Goal: Check status: Check status

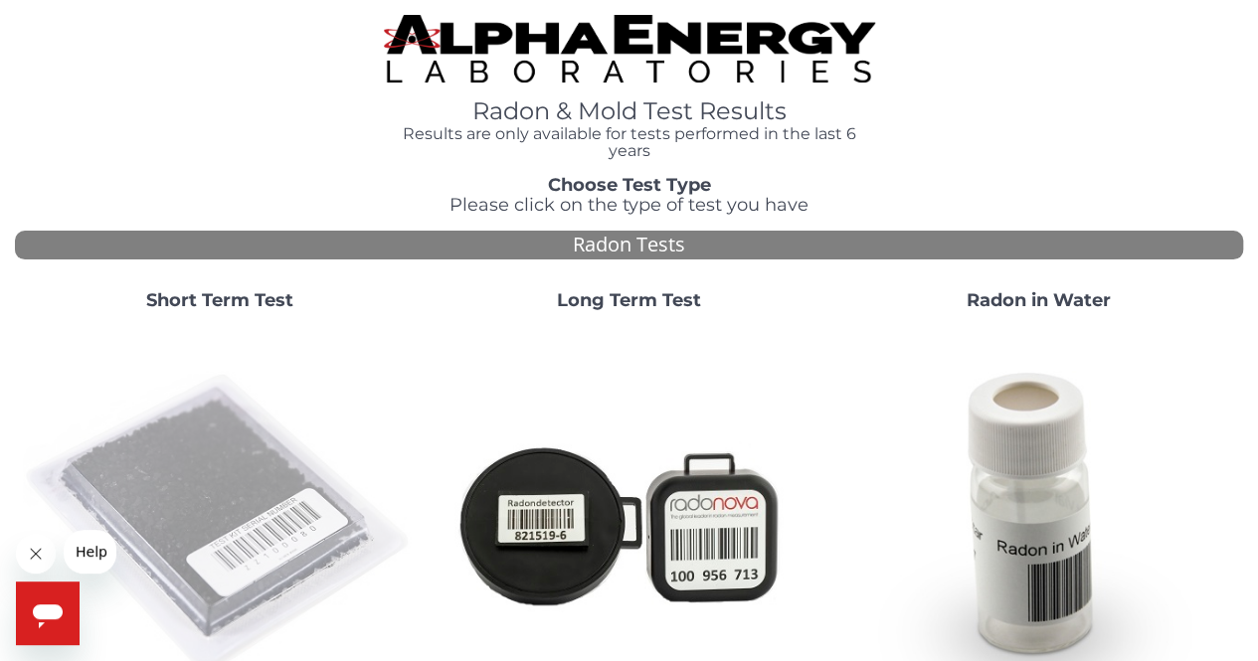
click at [237, 453] on img at bounding box center [220, 524] width 394 height 394
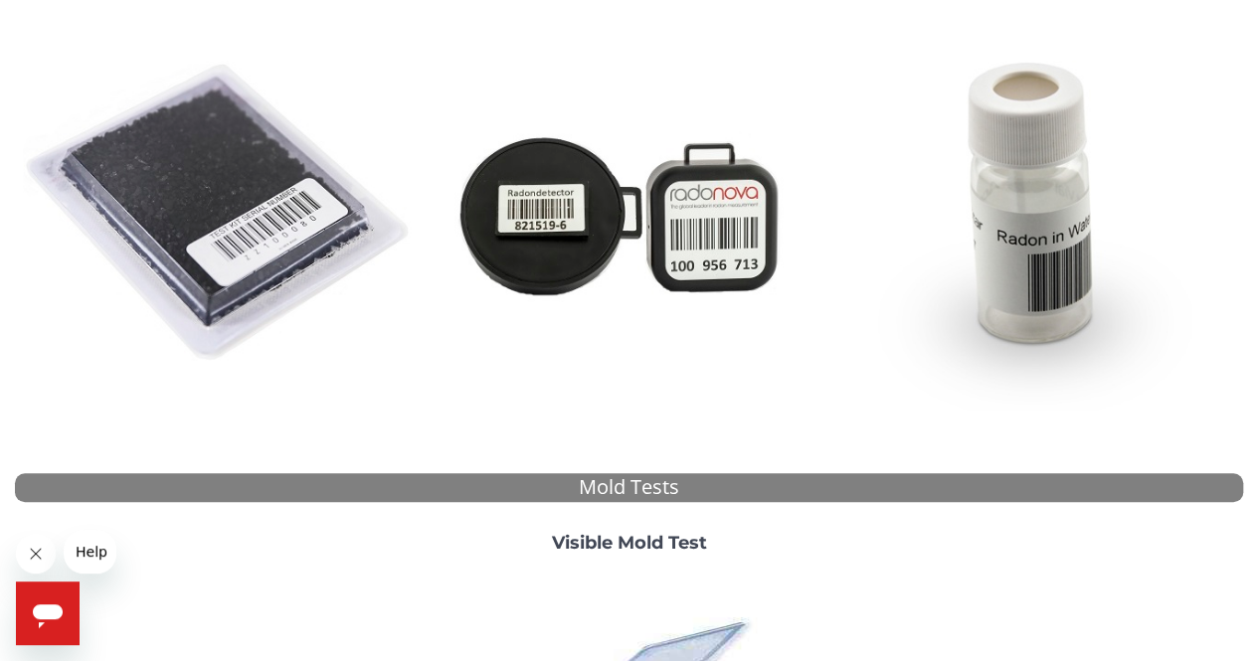
scroll to position [219, 0]
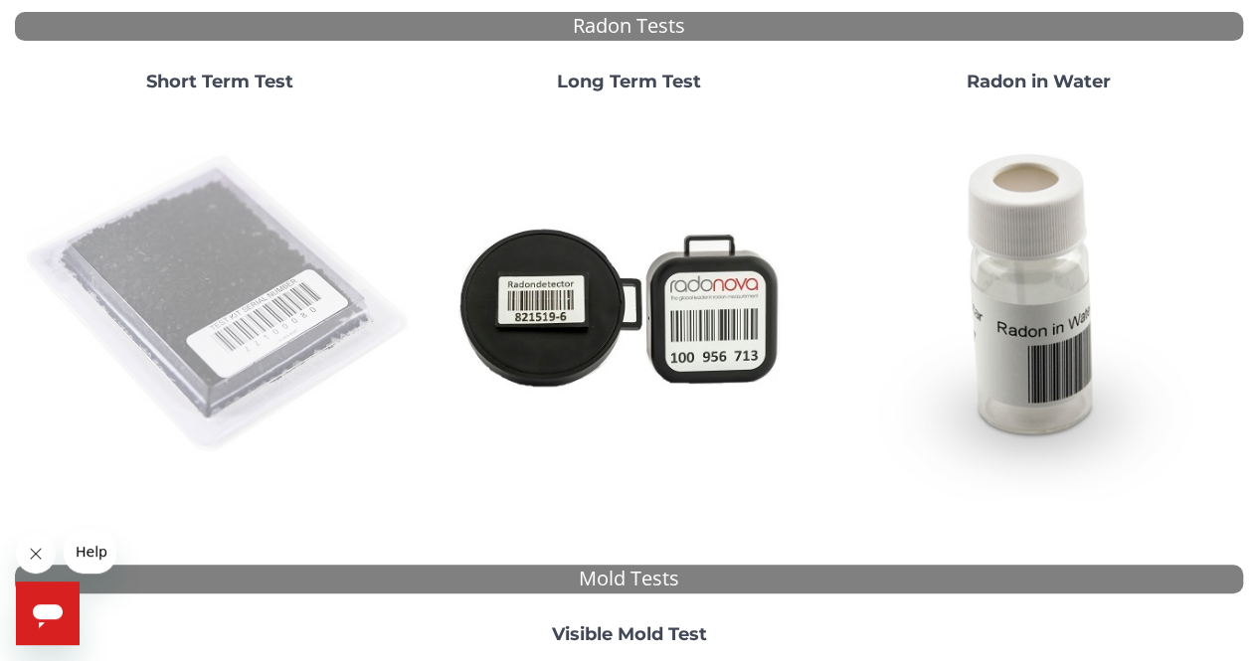
click at [238, 245] on img at bounding box center [220, 305] width 394 height 394
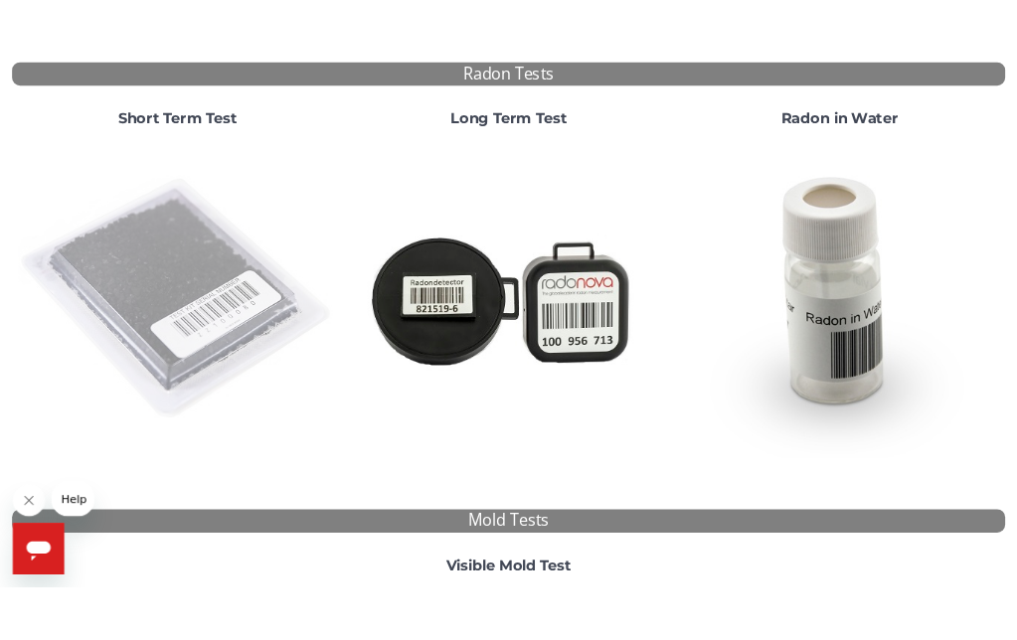
scroll to position [0, 0]
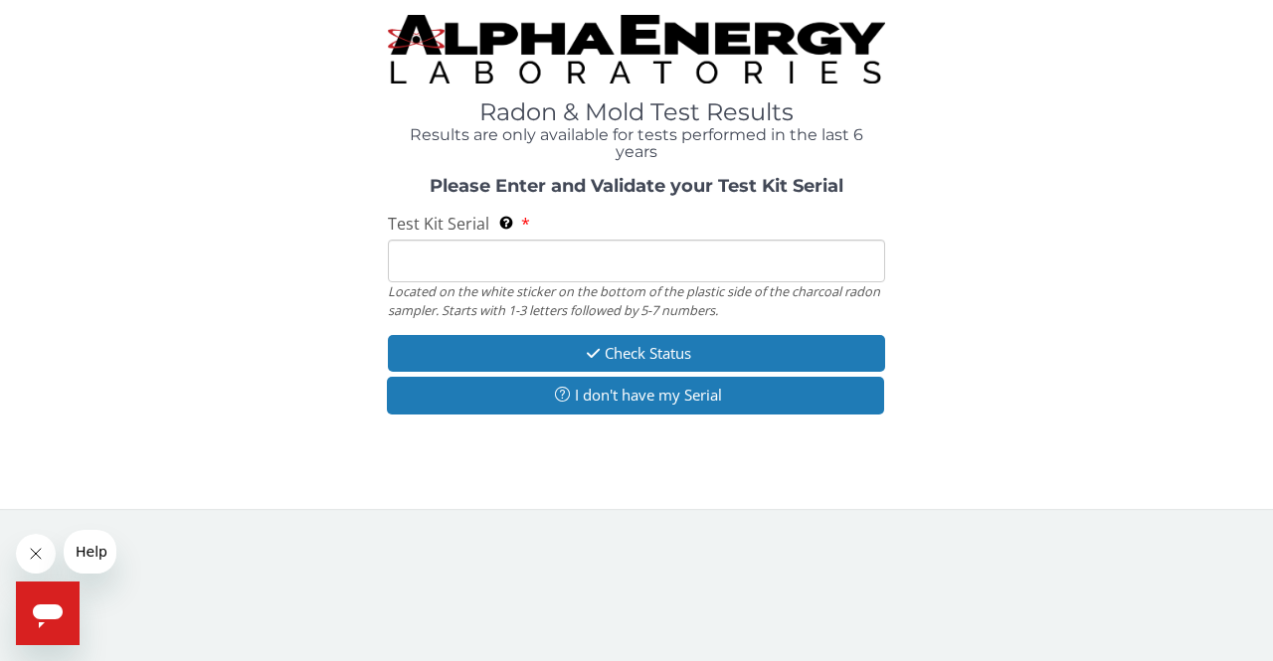
click at [438, 248] on input "Test Kit Serial Located on the white sticker on the bottom of the plastic side …" at bounding box center [636, 261] width 497 height 43
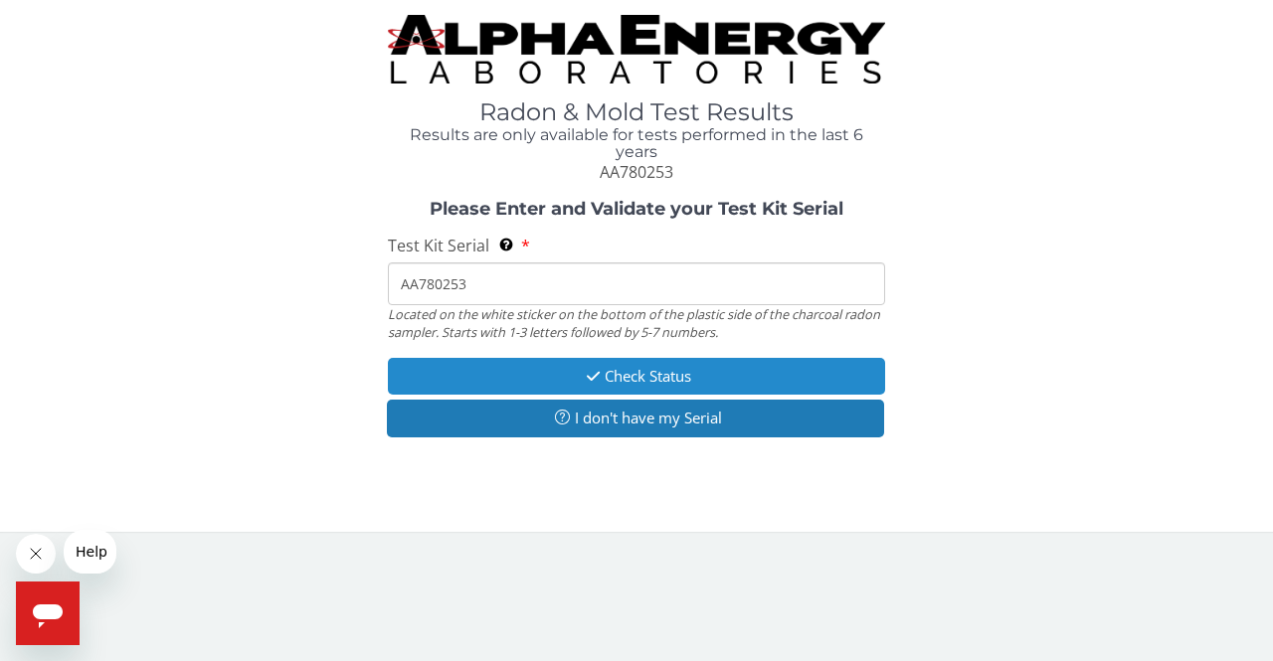
type input "AA780253"
click at [495, 367] on button "Check Status" at bounding box center [636, 376] width 497 height 37
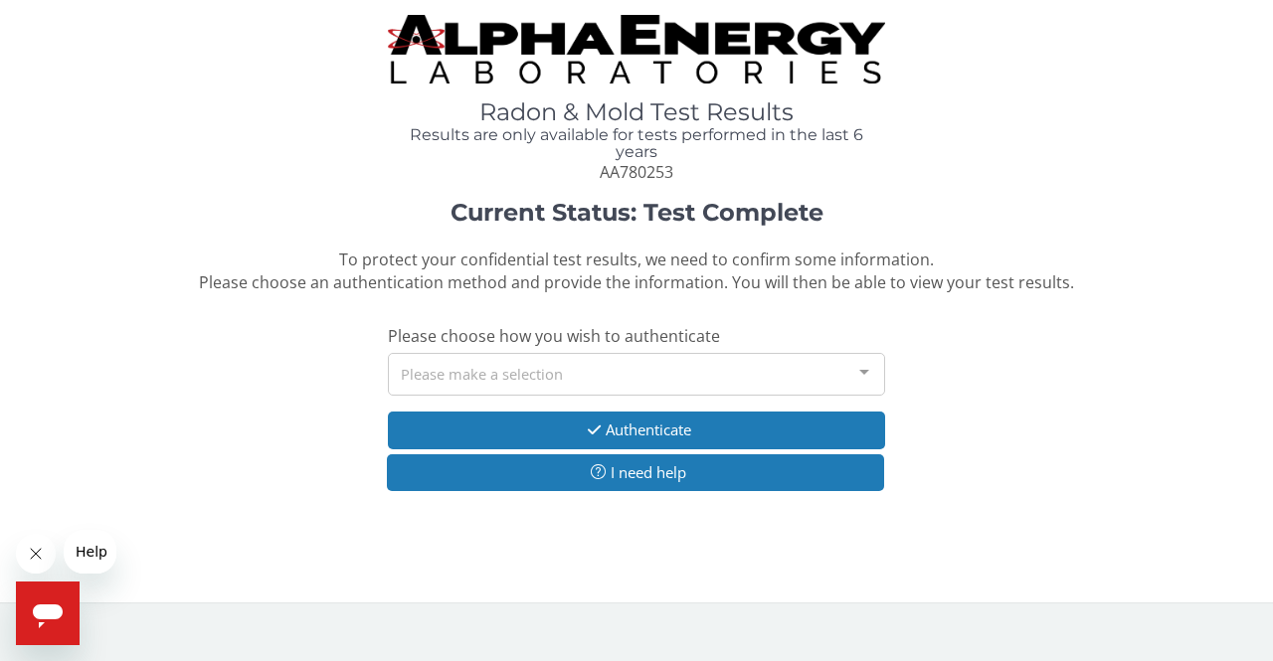
click at [857, 375] on div at bounding box center [864, 373] width 40 height 38
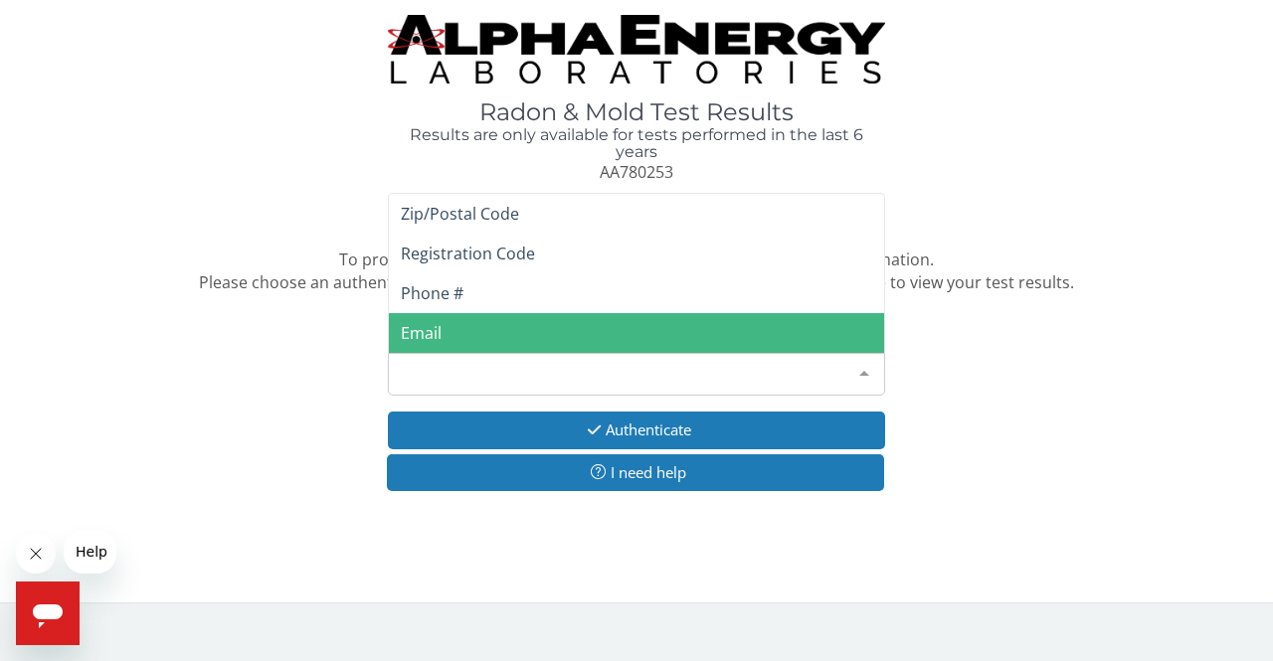
click at [439, 335] on span "Email" at bounding box center [421, 333] width 41 height 22
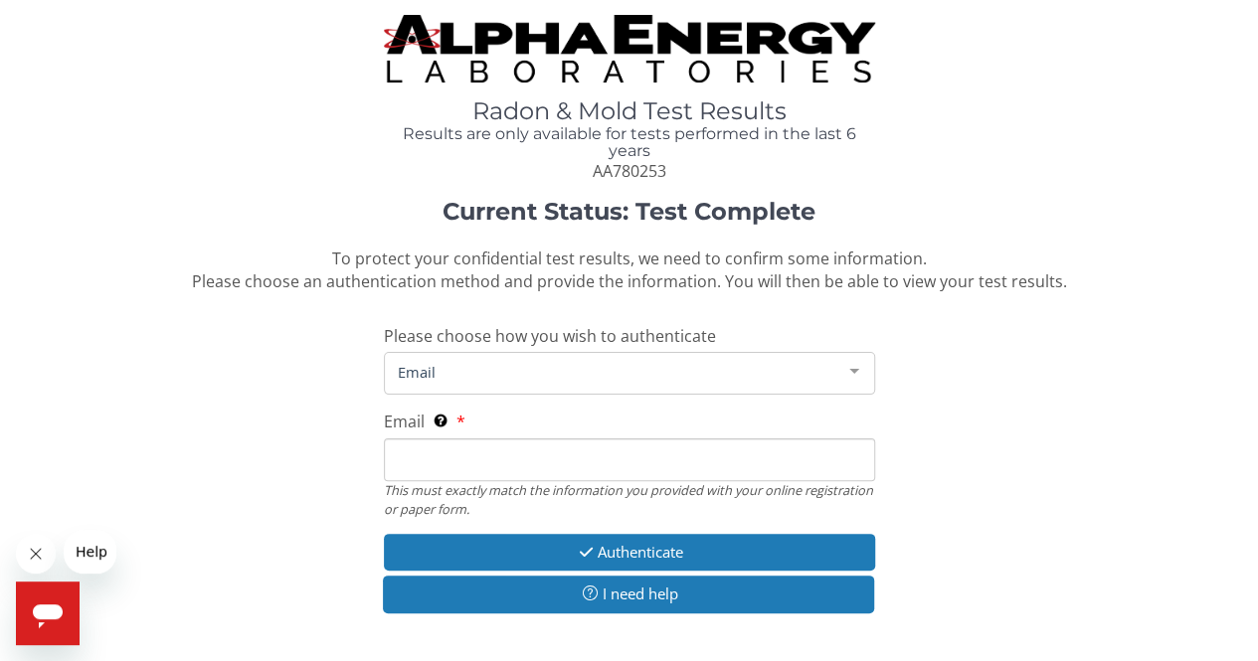
click at [446, 455] on input "Email This must exactly match the information you provided with your online reg…" at bounding box center [629, 460] width 491 height 43
type input "[PERSON_NAME][EMAIL_ADDRESS][DOMAIN_NAME]"
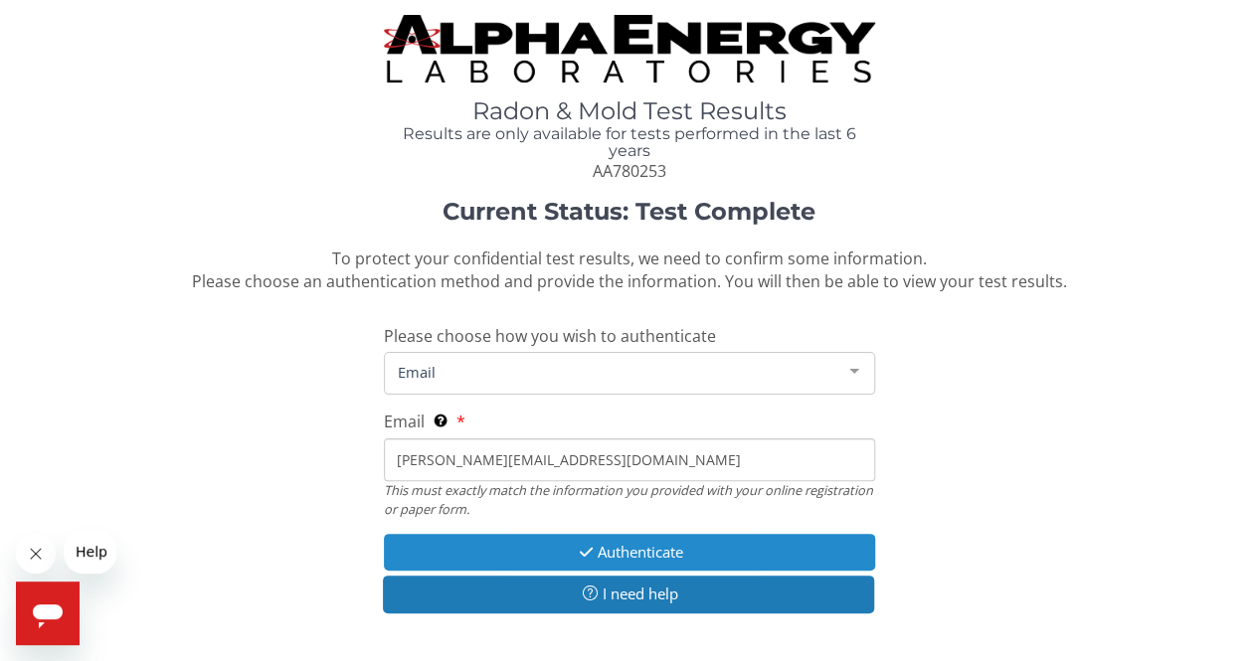
click at [580, 552] on icon "button" at bounding box center [586, 552] width 23 height 15
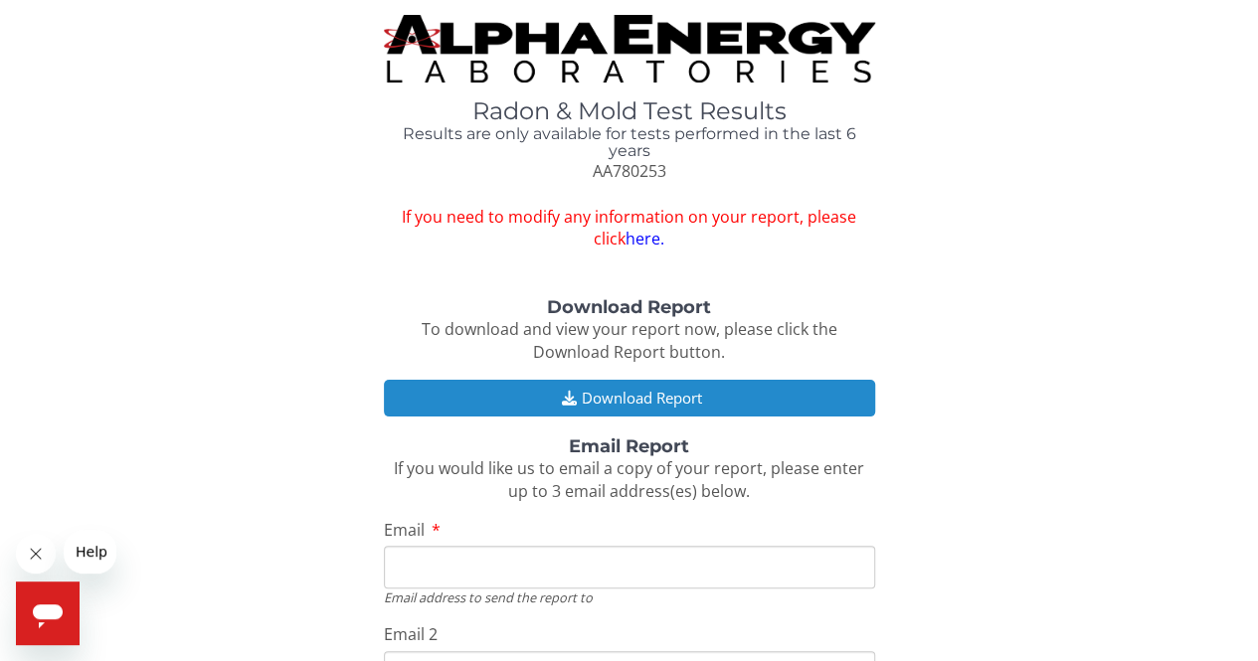
click at [537, 389] on button "Download Report" at bounding box center [629, 398] width 491 height 37
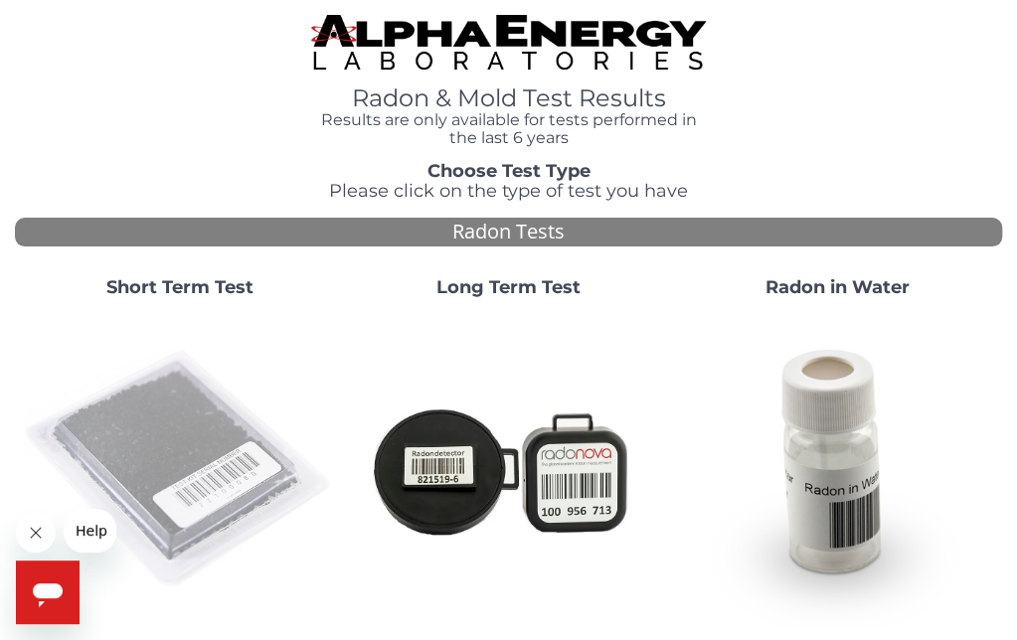
click at [143, 423] on img at bounding box center [179, 469] width 313 height 313
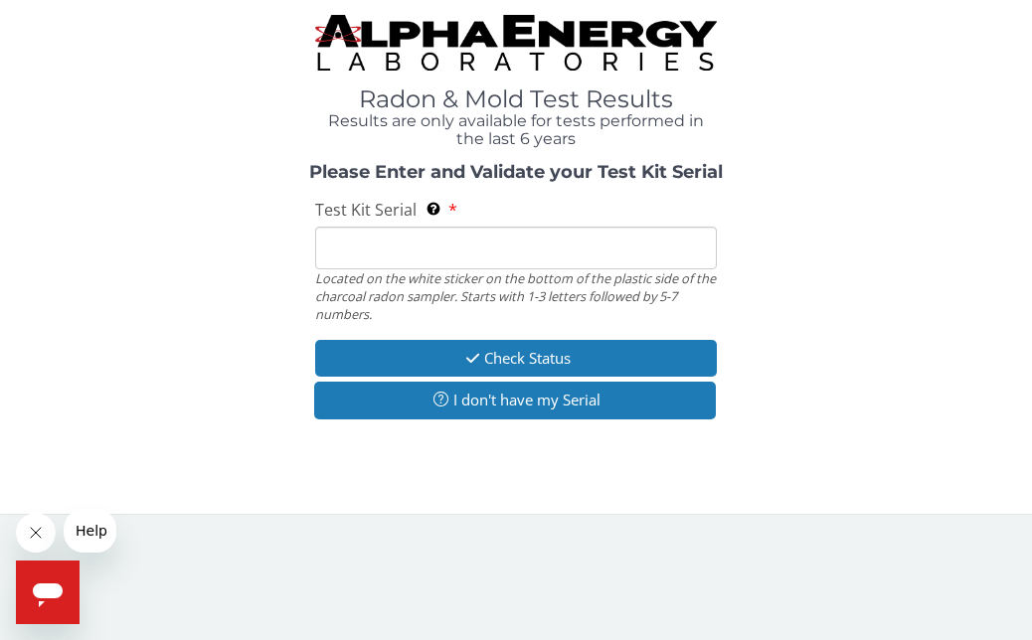
click at [366, 248] on input "Test Kit Serial Located on the white sticker on the bottom of the plastic side …" at bounding box center [515, 248] width 401 height 43
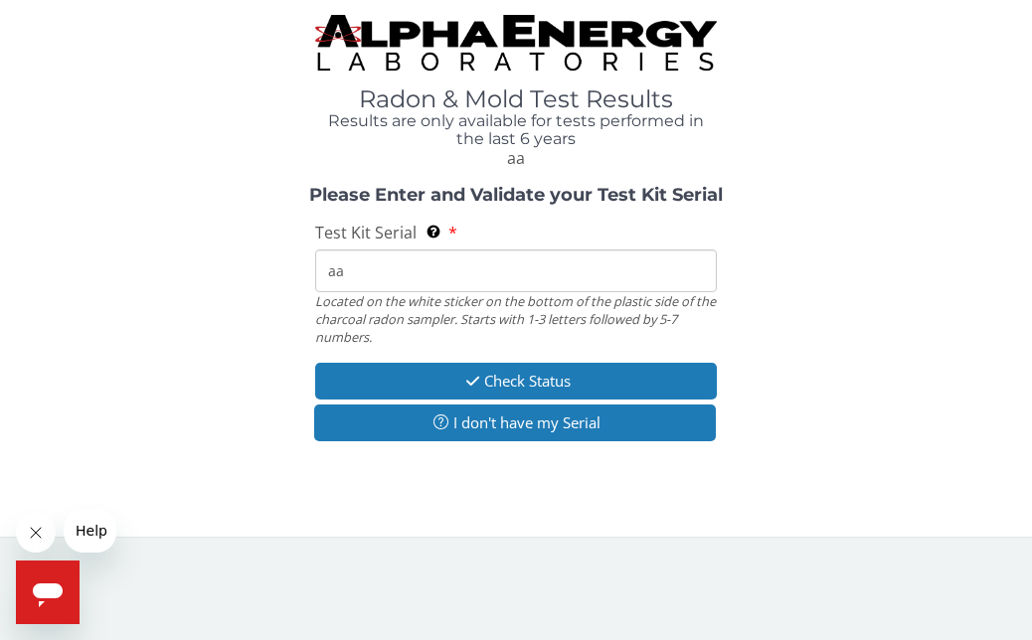
type input "a"
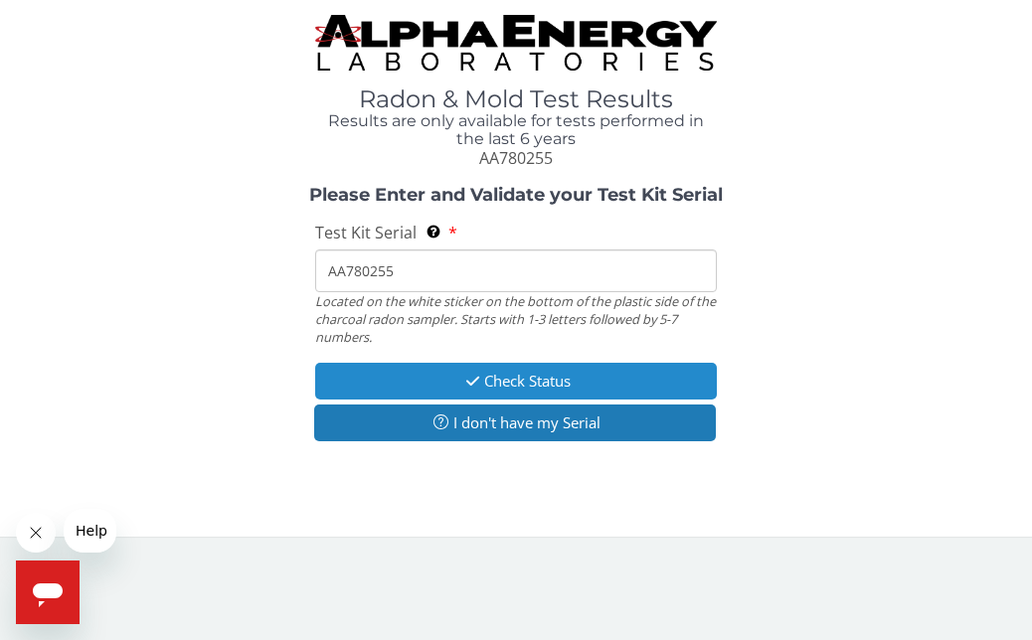
type input "AA780255"
click at [400, 372] on button "Check Status" at bounding box center [515, 381] width 401 height 37
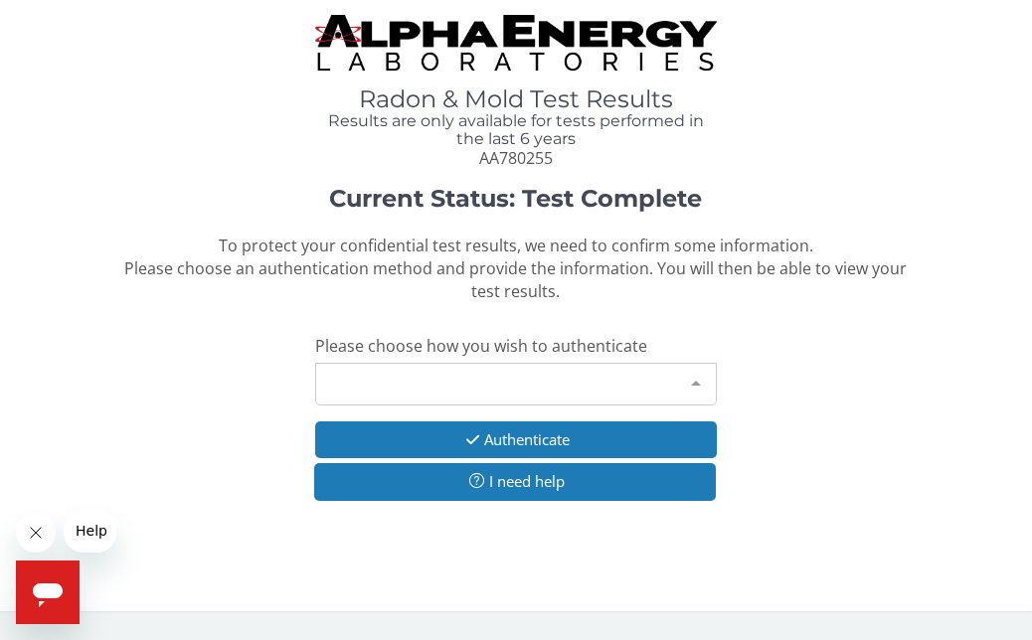
click at [694, 381] on div at bounding box center [696, 383] width 40 height 38
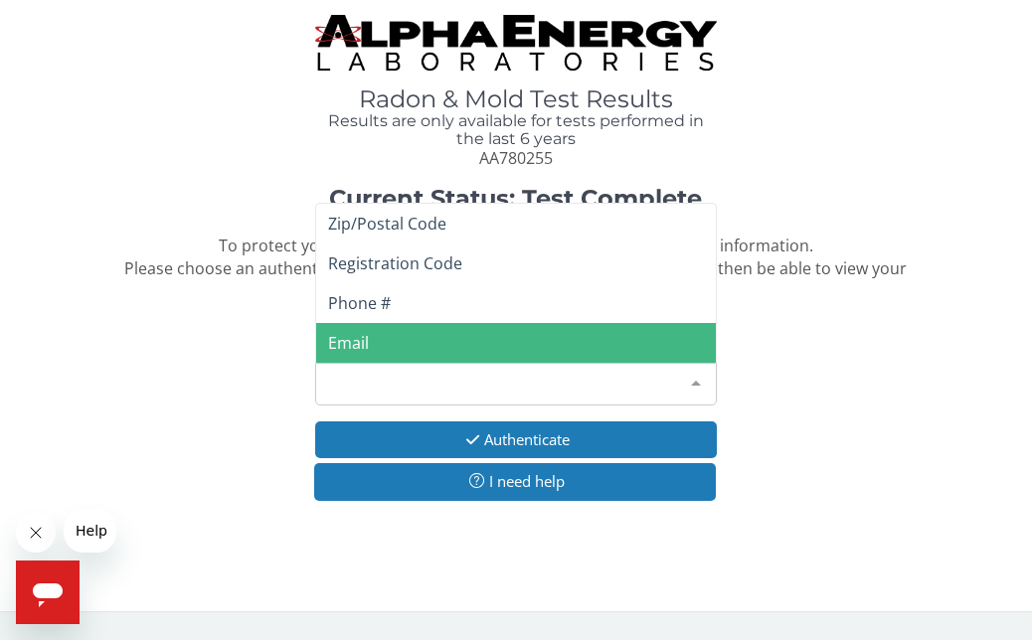
click at [584, 344] on span "Email" at bounding box center [515, 343] width 399 height 40
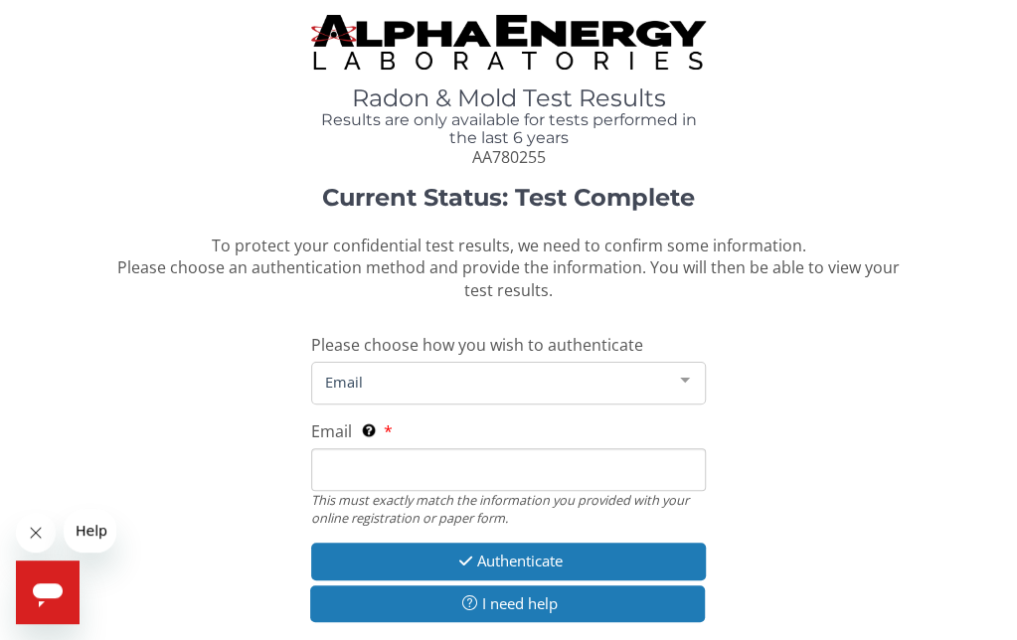
click at [394, 452] on input "Email This must exactly match the information you provided with your online reg…" at bounding box center [508, 469] width 395 height 43
type input "[PERSON_NAME][EMAIL_ADDRESS][DOMAIN_NAME]"
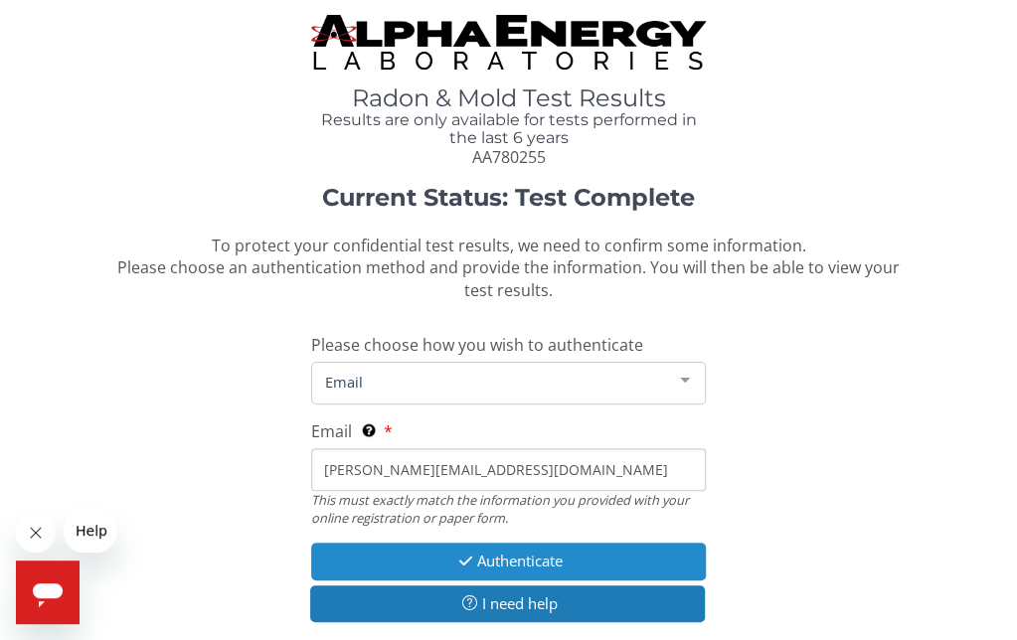
click at [436, 564] on button "Authenticate" at bounding box center [508, 561] width 395 height 37
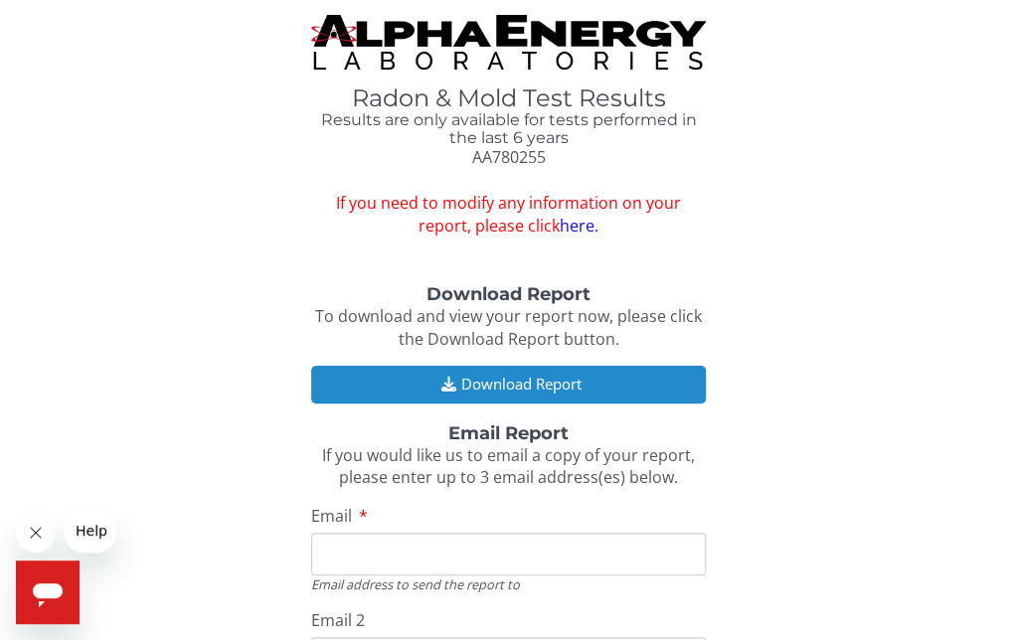
click at [400, 375] on button "Download Report" at bounding box center [508, 384] width 395 height 37
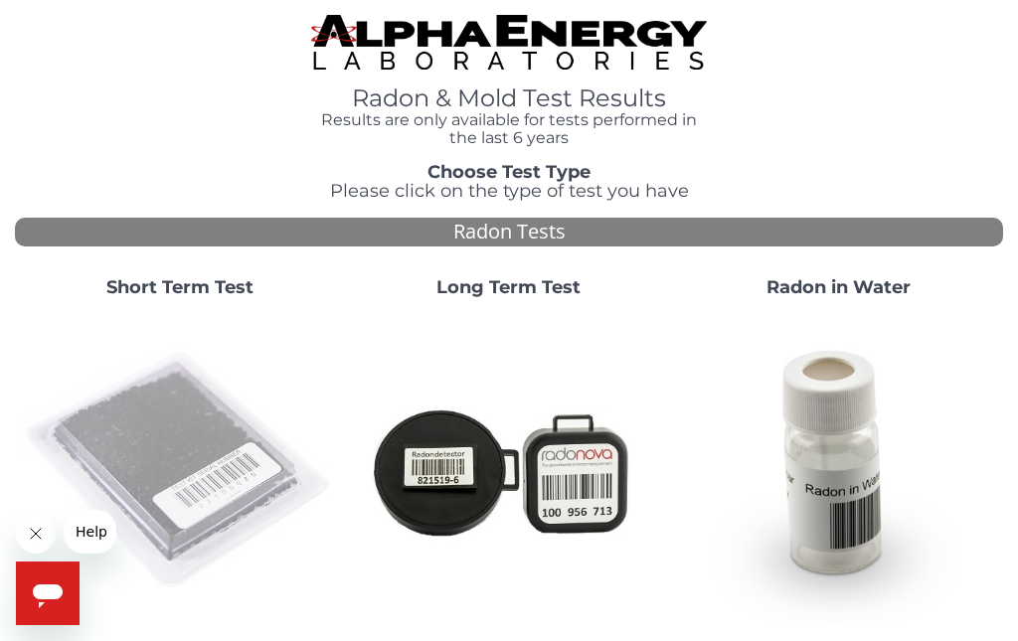
click at [159, 406] on img at bounding box center [179, 470] width 313 height 313
click at [159, 425] on img at bounding box center [179, 470] width 313 height 313
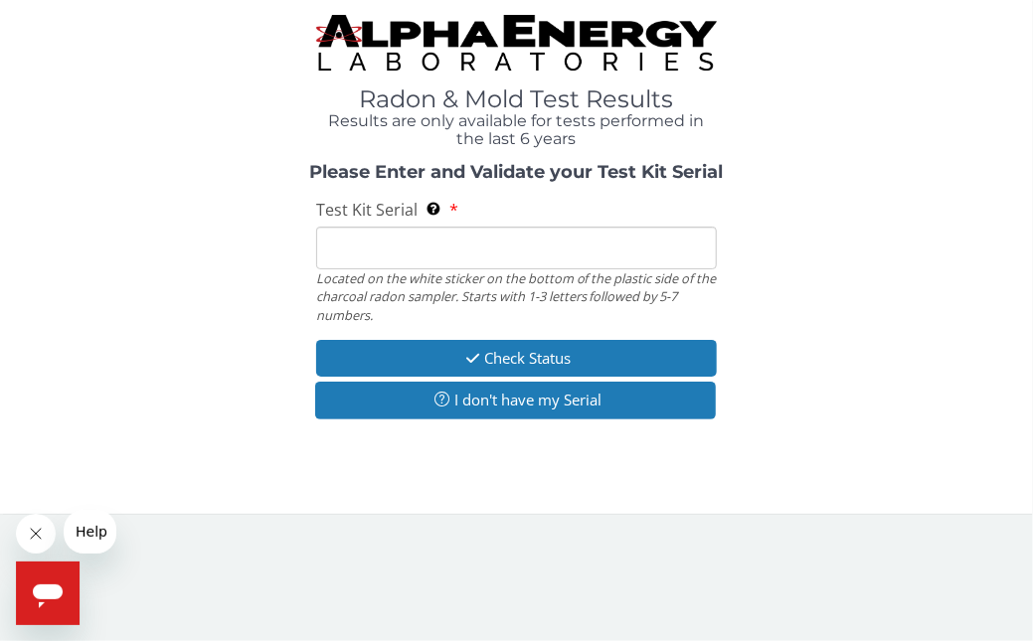
click at [322, 220] on span "Test Kit Serial" at bounding box center [366, 210] width 101 height 22
click at [322, 227] on input "Test Kit Serial Located on the white sticker on the bottom of the plastic side …" at bounding box center [517, 248] width 402 height 43
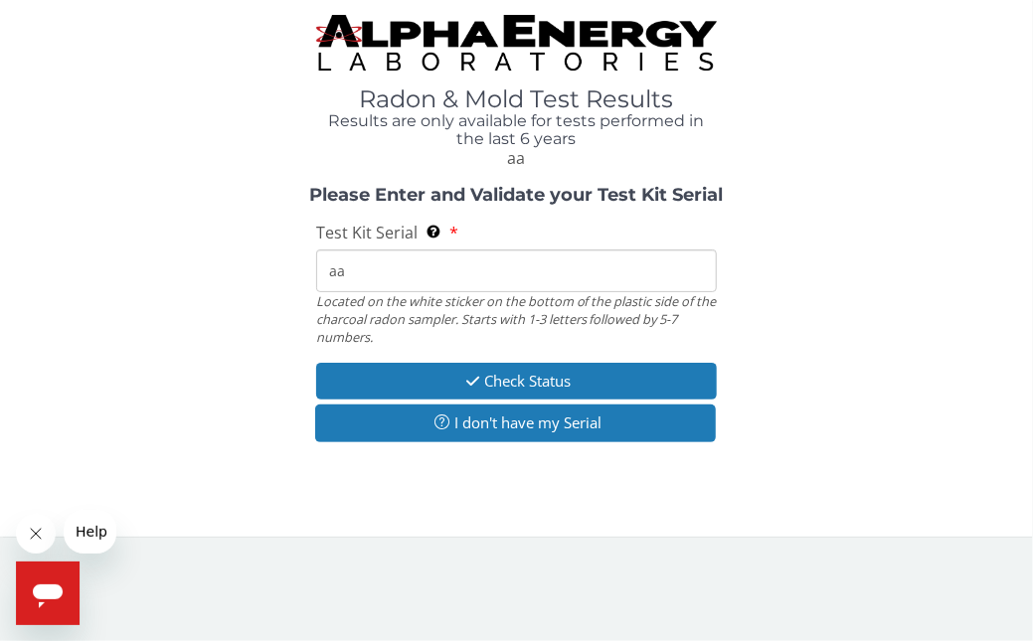
type input "a"
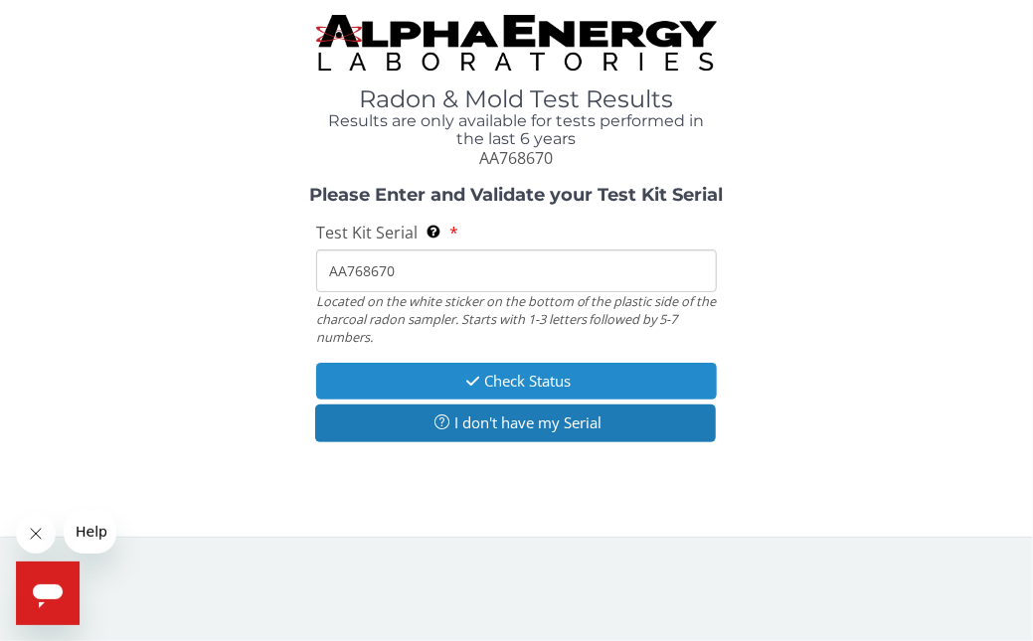
type input "AA768670"
click at [401, 380] on button "Check Status" at bounding box center [517, 381] width 402 height 37
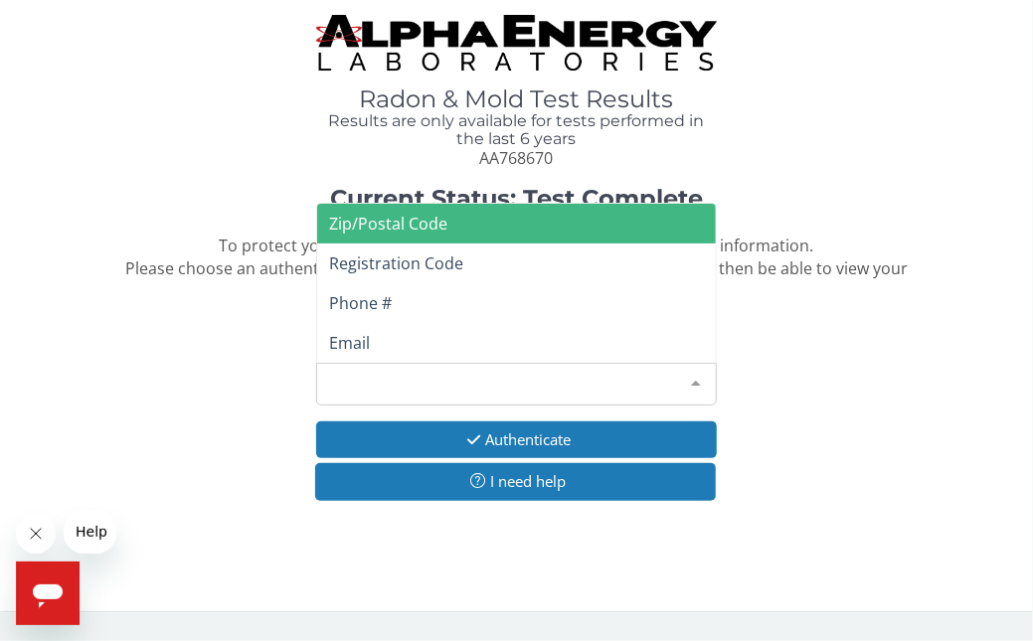
click at [694, 379] on div at bounding box center [696, 383] width 40 height 38
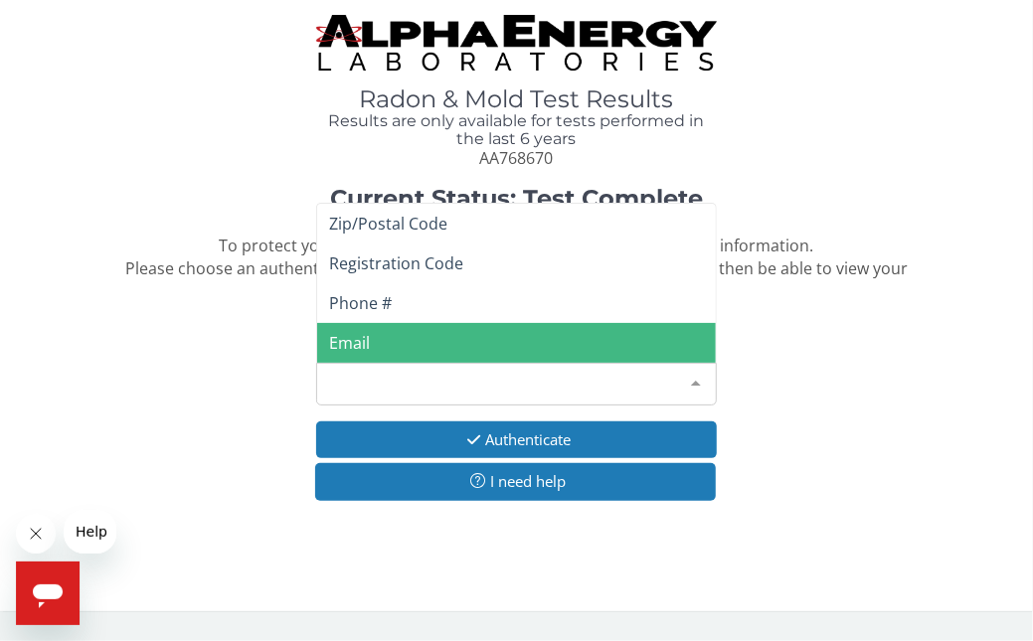
click at [340, 334] on span "Email" at bounding box center [349, 343] width 41 height 22
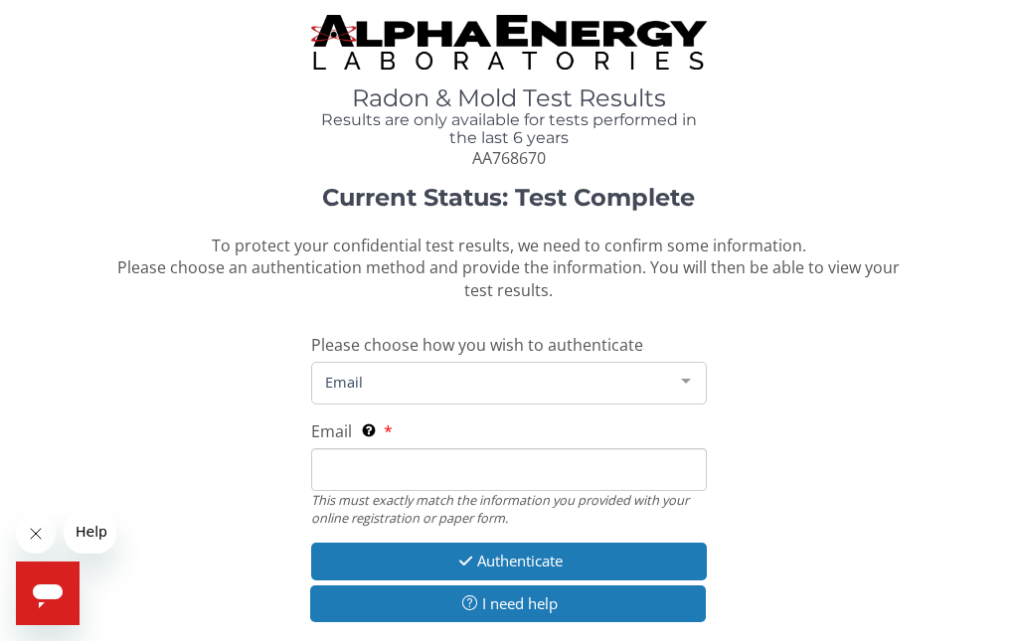
click at [387, 466] on input "Email This must exactly match the information you provided with your online reg…" at bounding box center [509, 469] width 396 height 43
type input "brandon@advancedradonsystems.com"
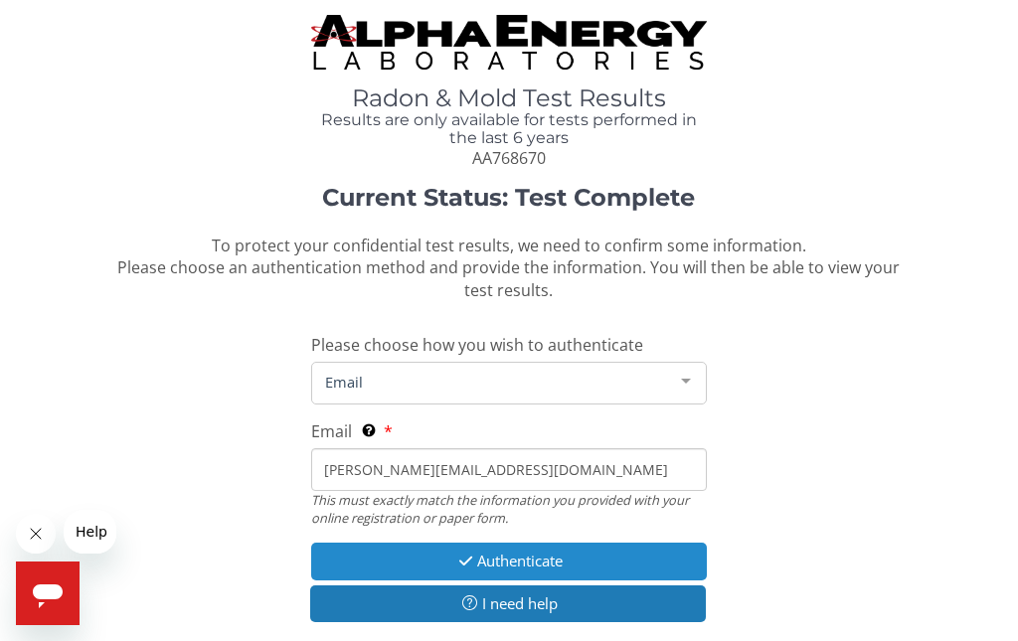
click at [439, 561] on button "Authenticate" at bounding box center [509, 561] width 396 height 37
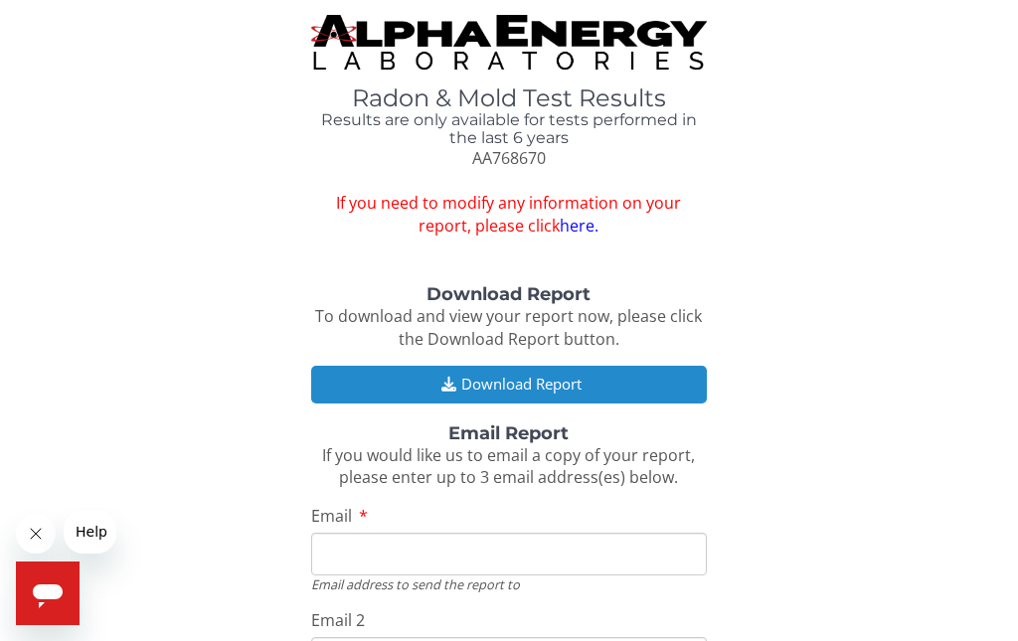
click at [415, 375] on button "Download Report" at bounding box center [509, 384] width 396 height 37
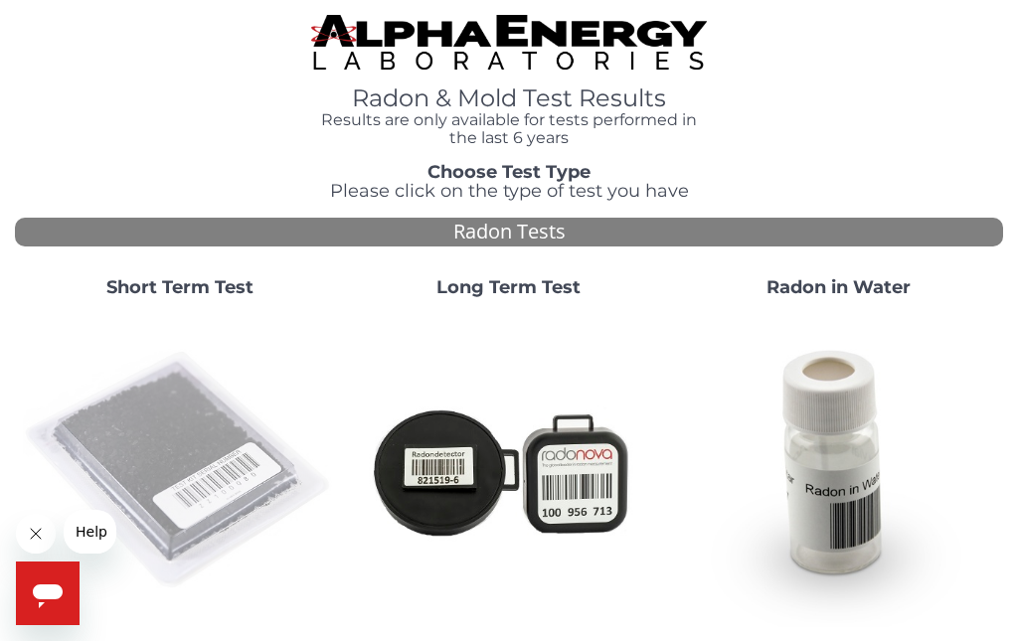
click at [166, 400] on img at bounding box center [179, 470] width 313 height 313
click at [163, 427] on img at bounding box center [179, 470] width 313 height 313
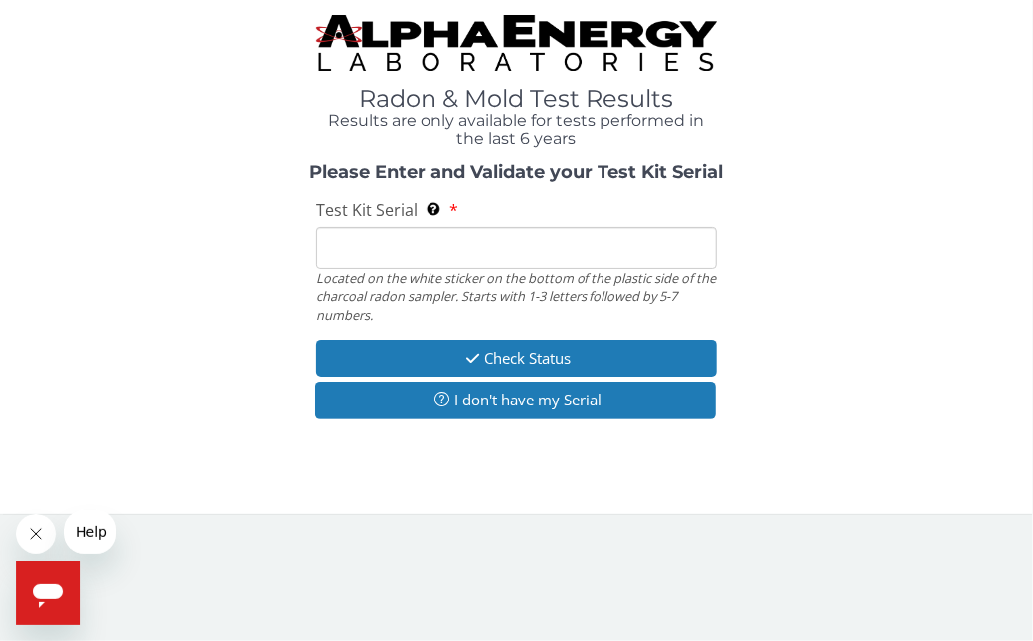
click at [397, 240] on input "Test Kit Serial Located on the white sticker on the bottom of the plastic side …" at bounding box center [517, 248] width 402 height 43
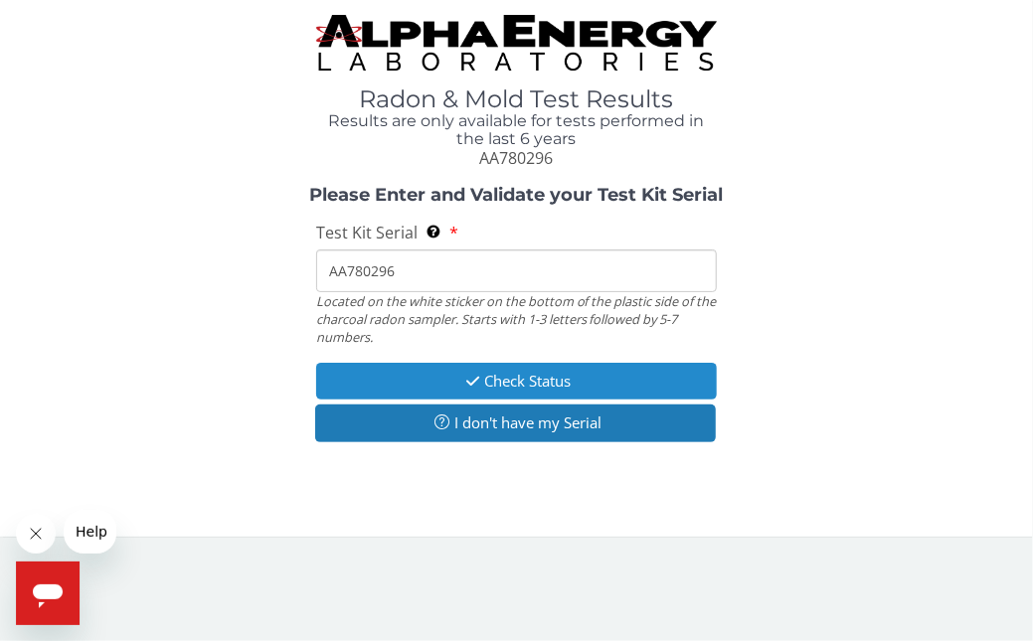
type input "AA780296"
click at [410, 371] on button "Check Status" at bounding box center [517, 381] width 402 height 37
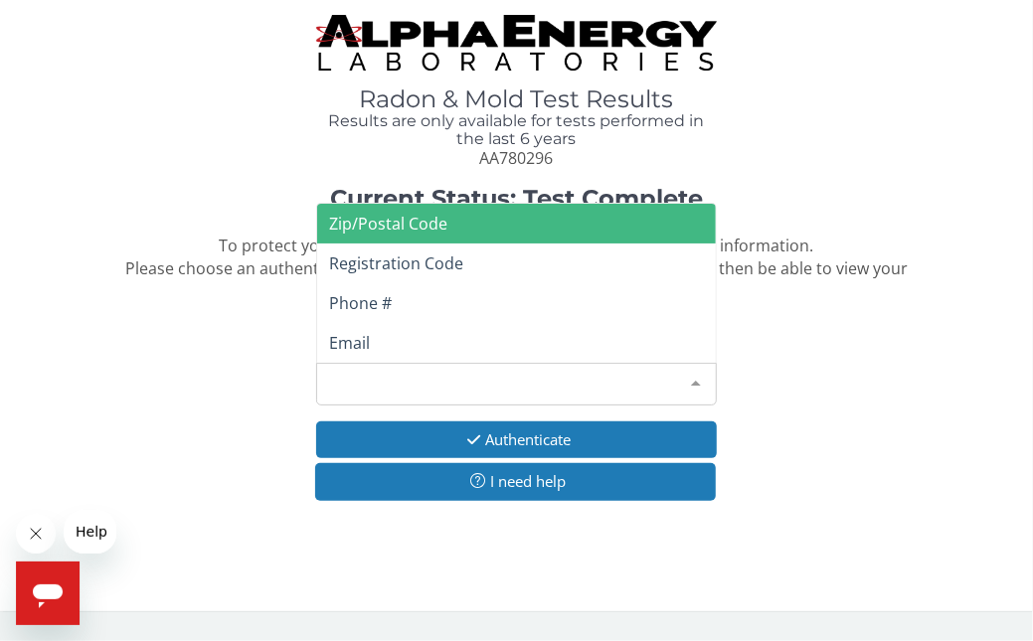
click at [693, 379] on div at bounding box center [696, 383] width 40 height 38
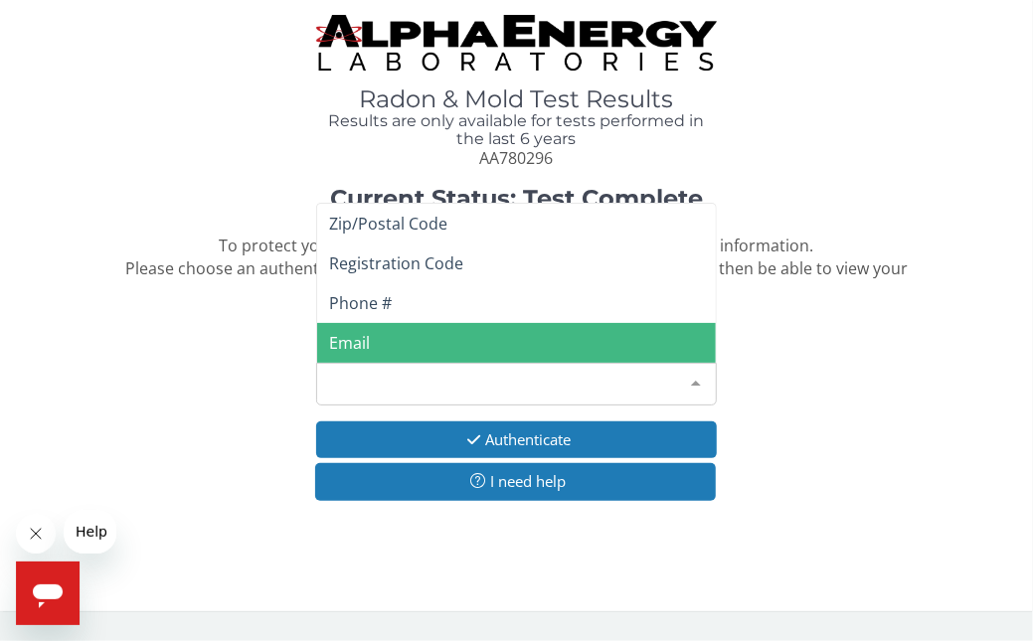
click at [368, 332] on span "Email" at bounding box center [349, 343] width 41 height 22
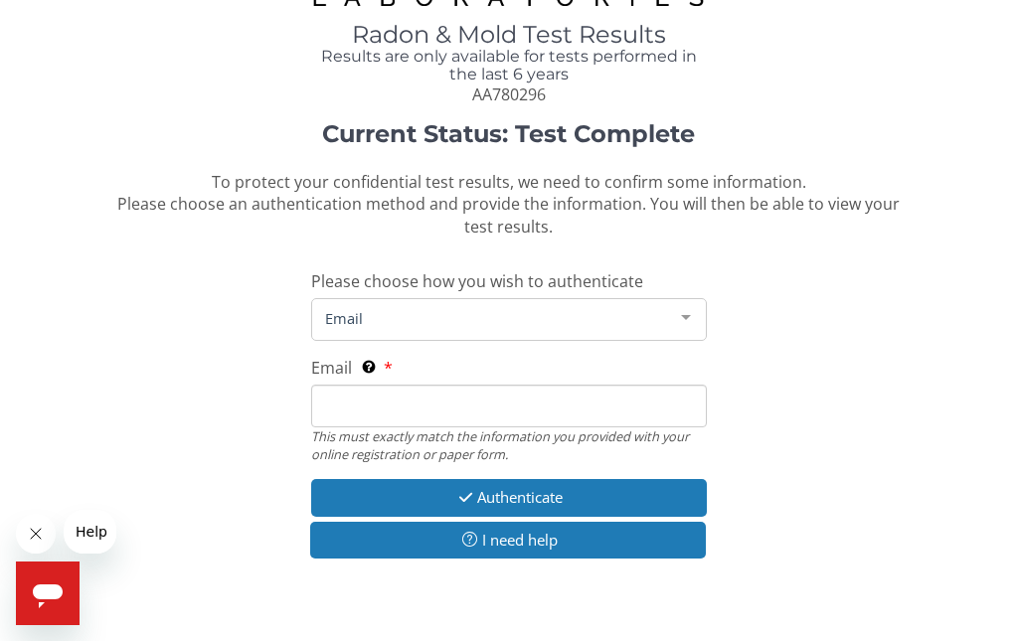
scroll to position [111, 0]
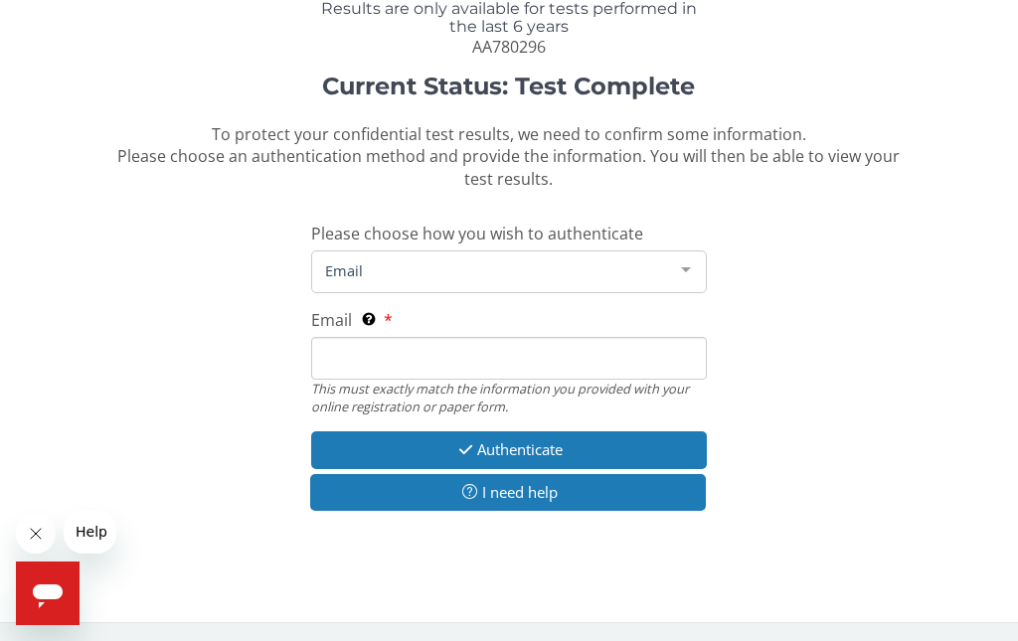
click at [368, 355] on input "Email This must exactly match the information you provided with your online reg…" at bounding box center [509, 358] width 396 height 43
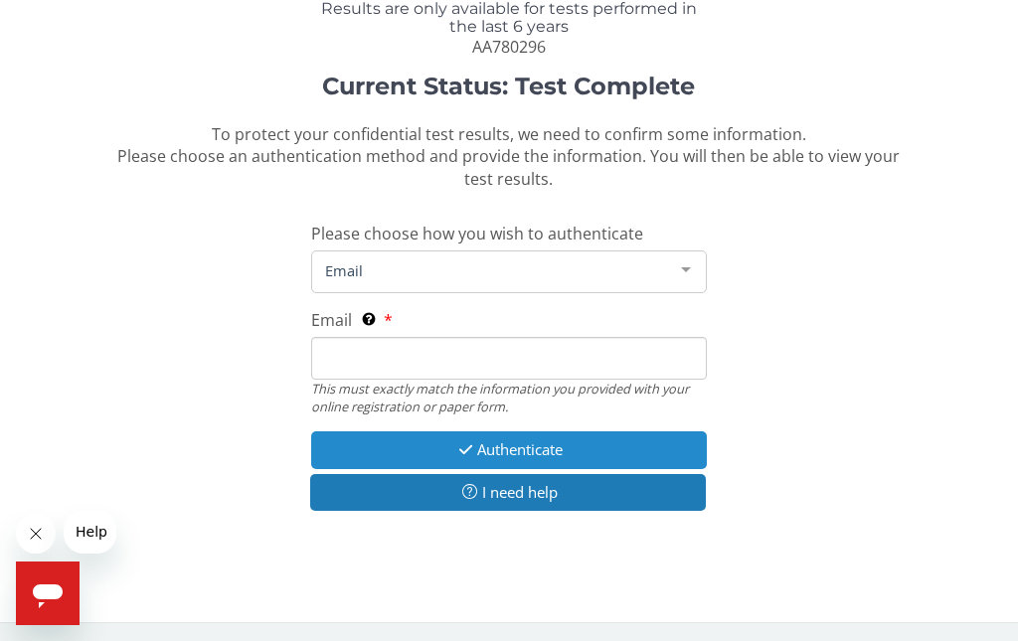
type input "[PERSON_NAME][EMAIL_ADDRESS][DOMAIN_NAME]"
click at [493, 444] on button "Authenticate" at bounding box center [509, 450] width 396 height 37
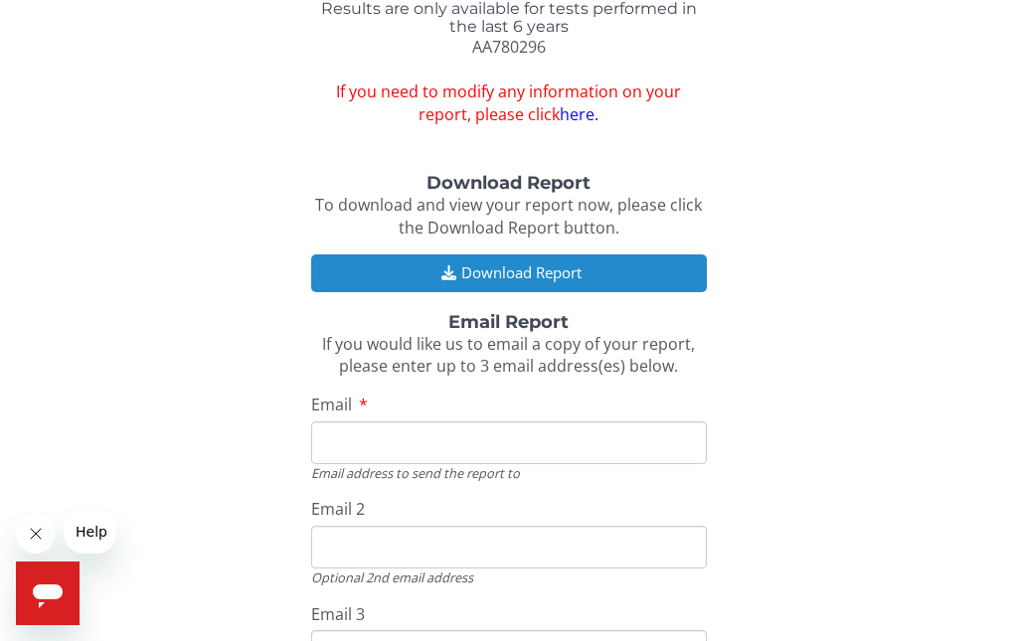
click at [407, 259] on button "Download Report" at bounding box center [509, 273] width 396 height 37
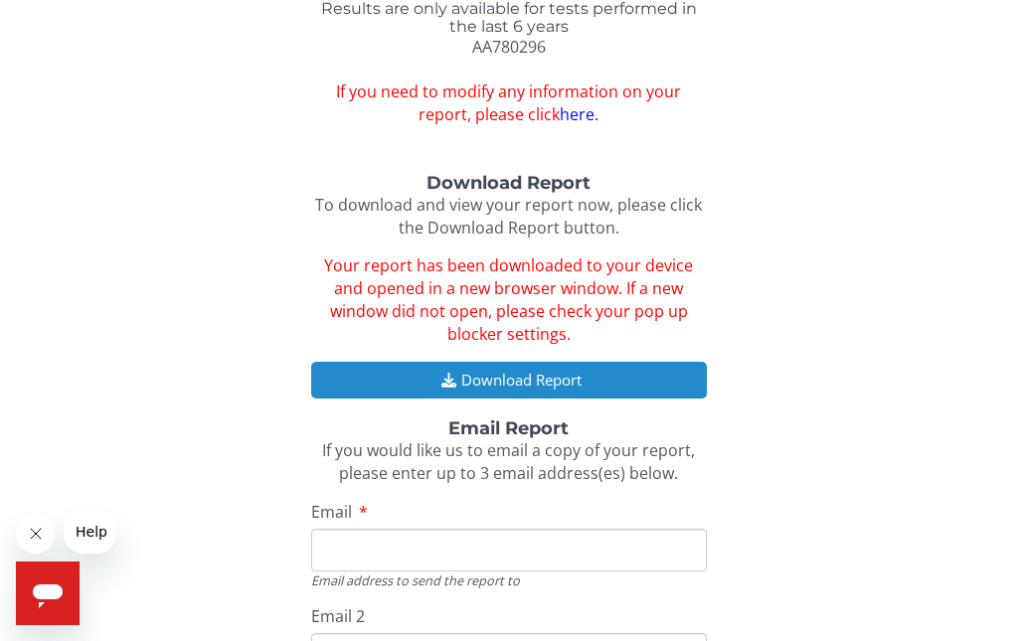
scroll to position [0, 0]
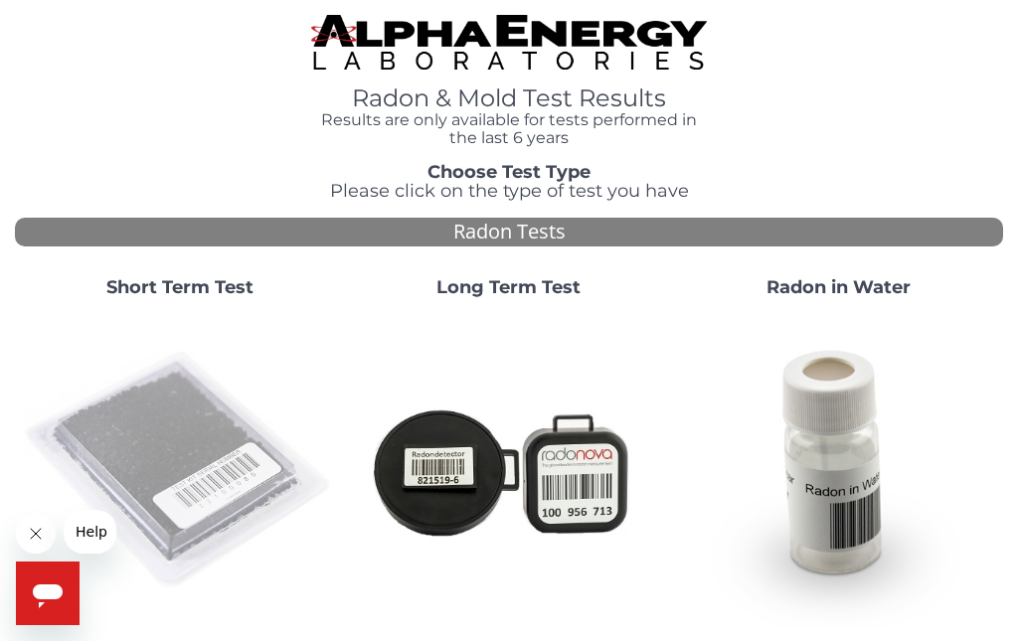
click at [197, 400] on img at bounding box center [179, 470] width 313 height 313
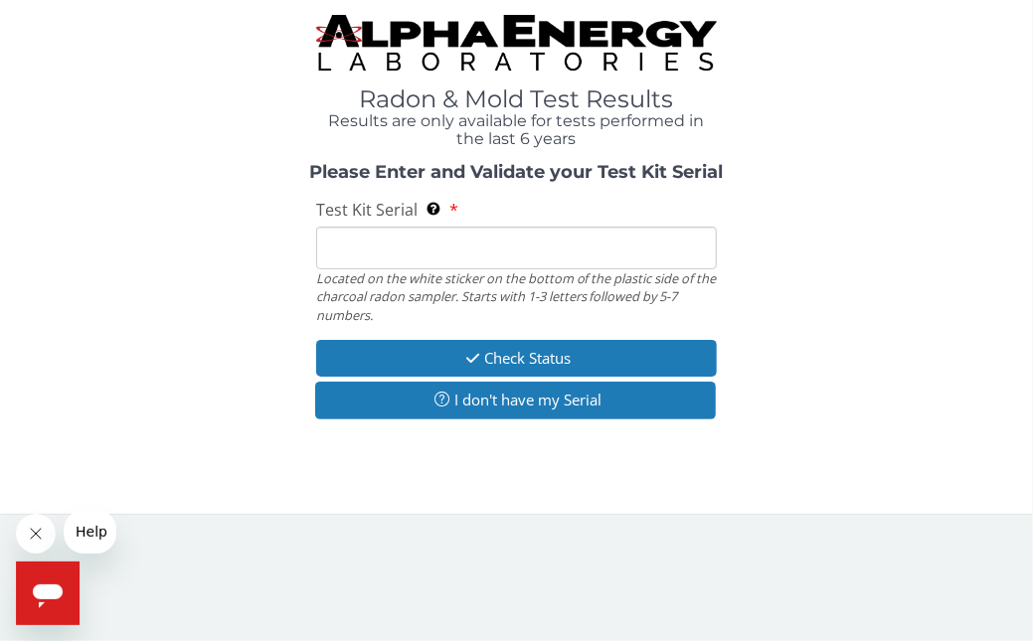
click at [381, 249] on input "Test Kit Serial Located on the white sticker on the bottom of the plastic side …" at bounding box center [517, 248] width 402 height 43
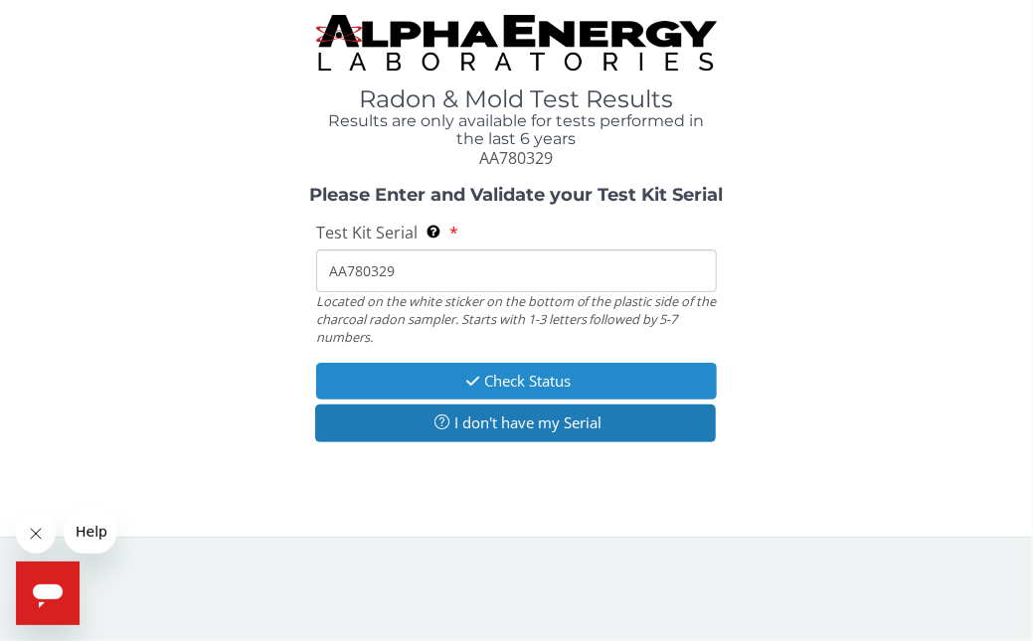
type input "AA780329"
click at [403, 383] on button "Check Status" at bounding box center [517, 381] width 402 height 37
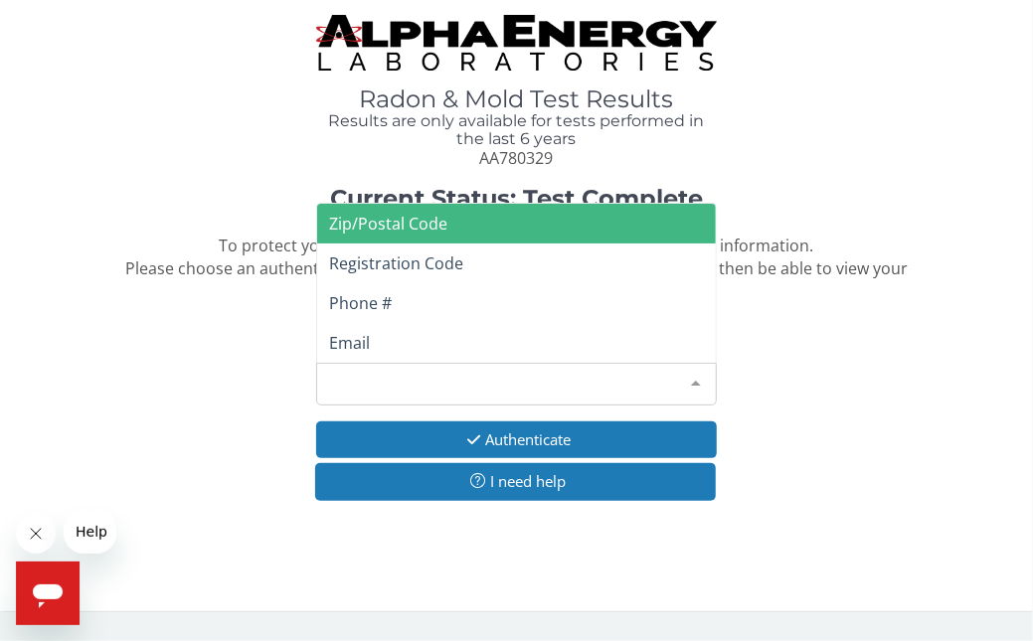
click at [696, 377] on div at bounding box center [696, 383] width 40 height 38
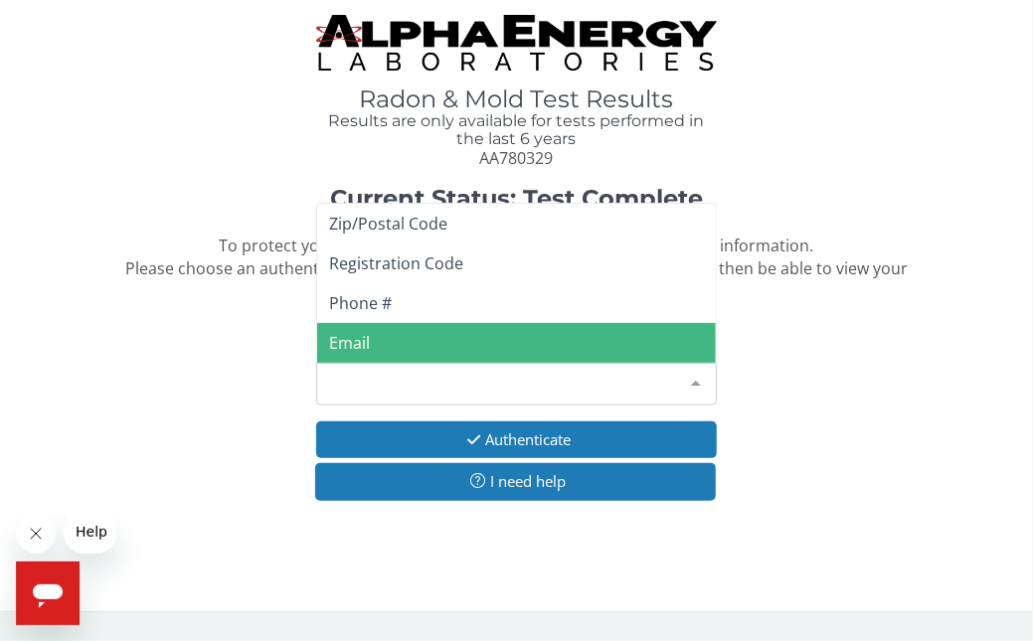
click at [358, 345] on span "Email" at bounding box center [349, 343] width 41 height 22
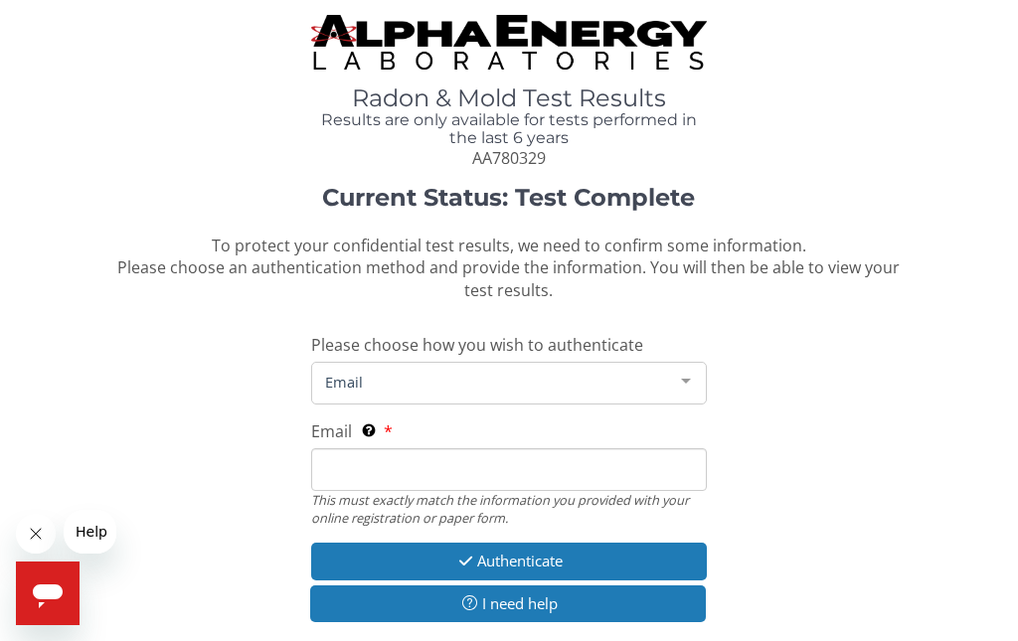
click at [372, 478] on input "Email This must exactly match the information you provided with your online reg…" at bounding box center [509, 469] width 396 height 43
type input "[PERSON_NAME][EMAIL_ADDRESS][DOMAIN_NAME]"
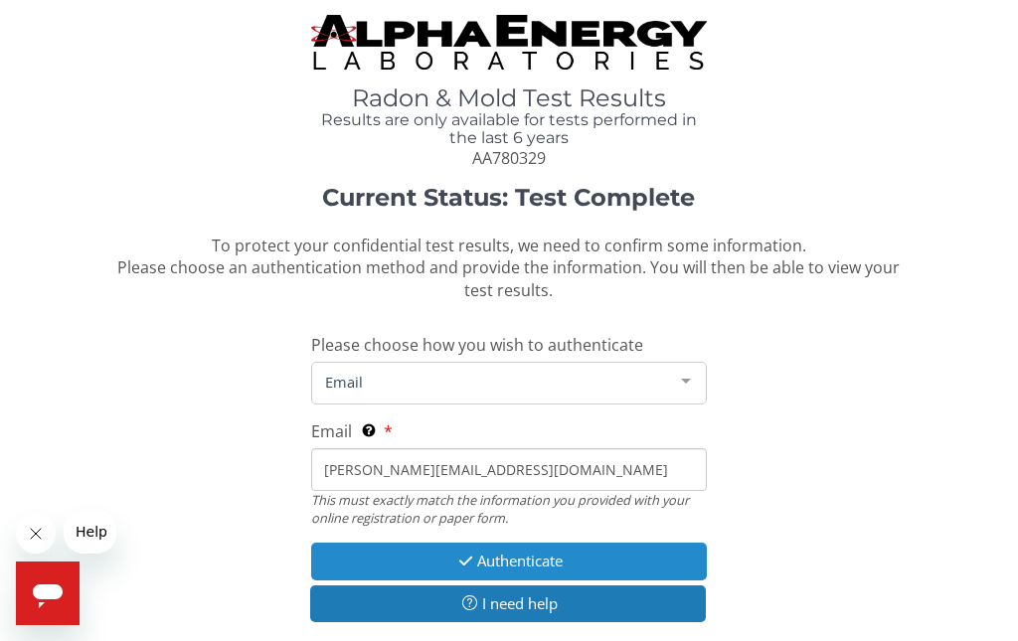
click at [461, 562] on icon "button" at bounding box center [465, 561] width 23 height 15
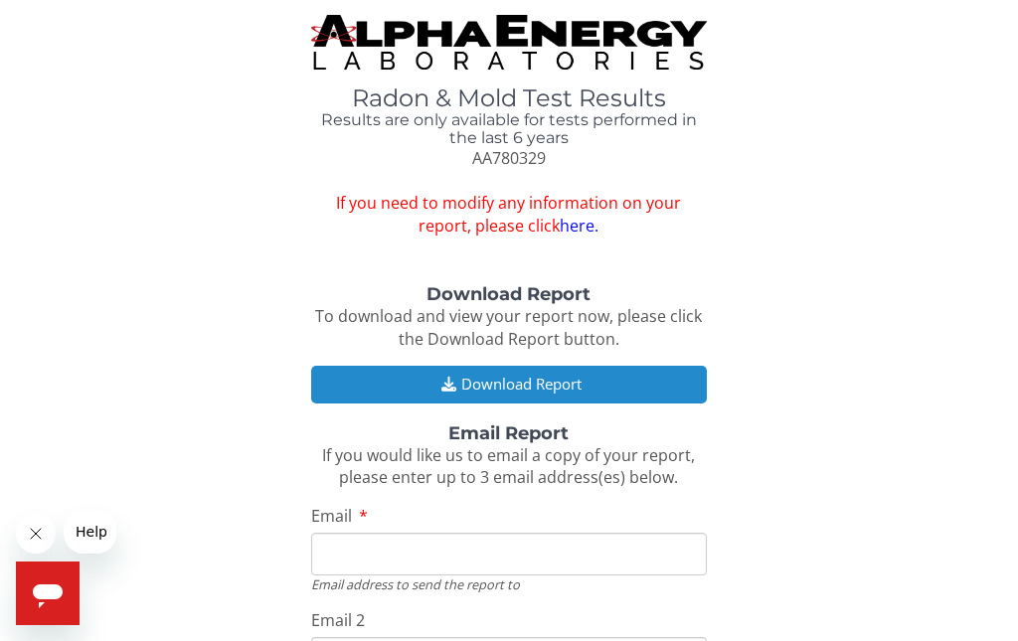
click at [443, 380] on icon "button" at bounding box center [449, 384] width 25 height 15
